Goal: Transaction & Acquisition: Obtain resource

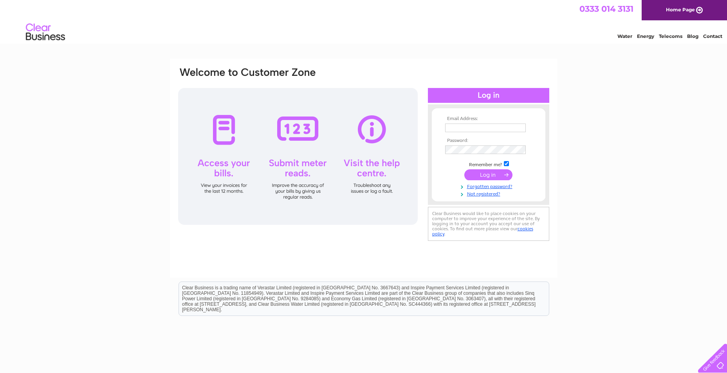
drag, startPoint x: 500, startPoint y: 257, endPoint x: 496, endPoint y: 241, distance: 16.9
click at [500, 256] on div "Email Address: Password:" at bounding box center [363, 168] width 387 height 219
click at [466, 125] on input "text" at bounding box center [485, 128] width 81 height 9
type input "cathryn@widmer.co.uk"
click at [479, 178] on input "submit" at bounding box center [488, 175] width 48 height 11
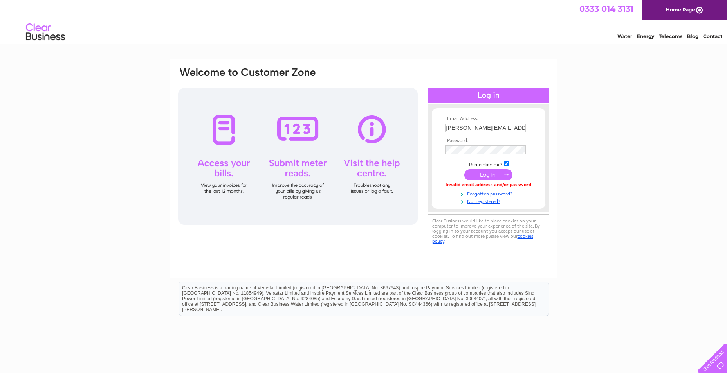
click at [494, 177] on input "submit" at bounding box center [488, 174] width 48 height 11
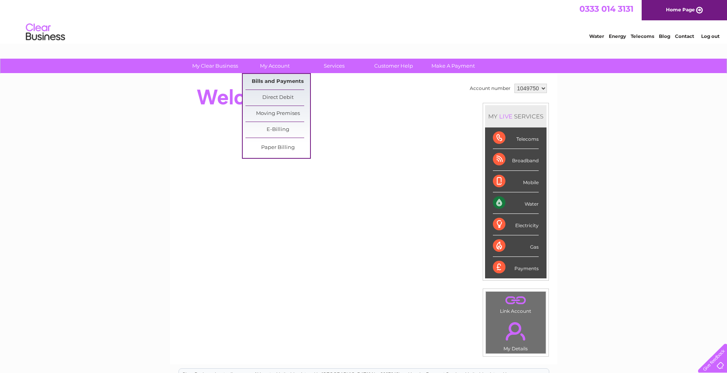
click at [268, 79] on link "Bills and Payments" at bounding box center [277, 82] width 65 height 16
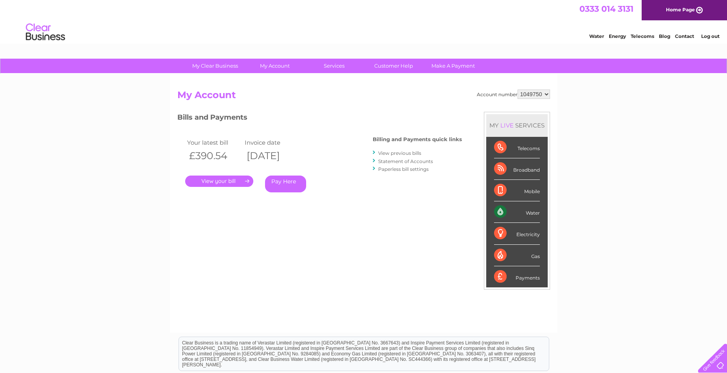
click at [219, 182] on link "." at bounding box center [219, 181] width 68 height 11
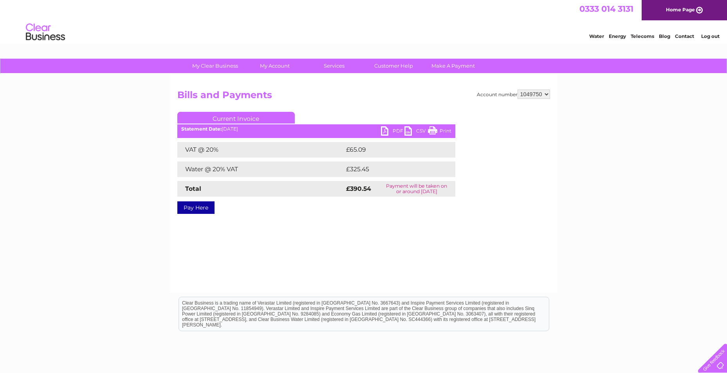
click at [393, 129] on link "PDF" at bounding box center [392, 131] width 23 height 11
click at [526, 94] on select "1049750 1049764" at bounding box center [533, 94] width 32 height 9
select select "1049764"
click at [517, 90] on select "1049750 1049764" at bounding box center [533, 94] width 32 height 9
click at [497, 98] on div "Account number 1049750 1049764" at bounding box center [513, 94] width 73 height 9
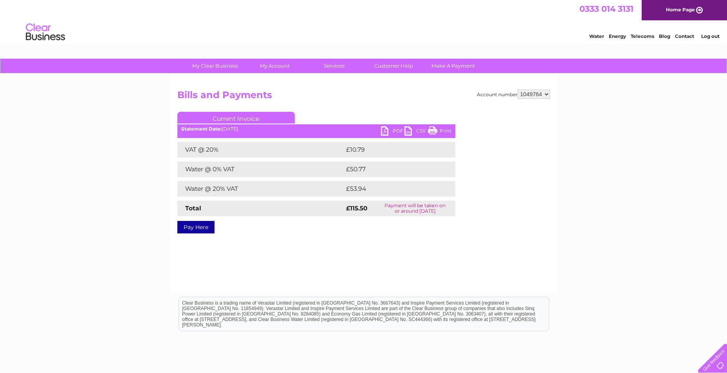
click at [387, 132] on link "PDF" at bounding box center [392, 131] width 23 height 11
